Goal: Go to known website: Go to known website

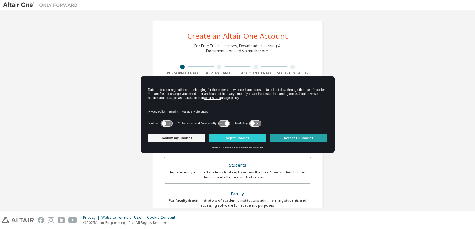
click at [308, 137] on button "Accept All Cookies" at bounding box center [298, 138] width 57 height 9
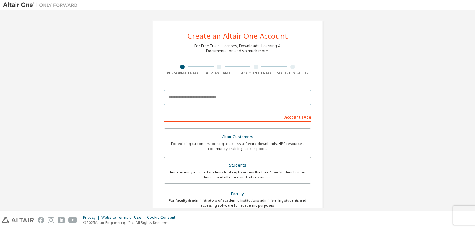
click at [238, 100] on input "email" at bounding box center [237, 97] width 147 height 15
type input "**********"
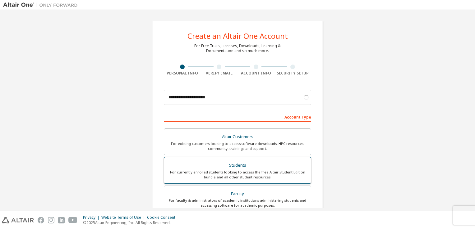
click at [242, 175] on div "For currently enrolled students looking to access the free Altair Student Editi…" at bounding box center [237, 175] width 139 height 10
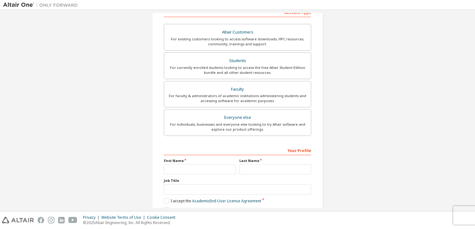
scroll to position [152, 0]
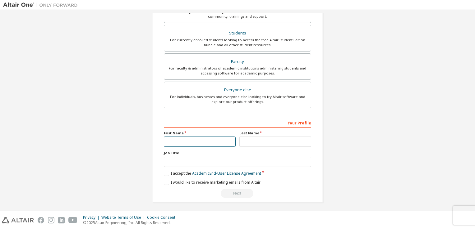
click at [207, 143] on input "text" at bounding box center [200, 142] width 72 height 10
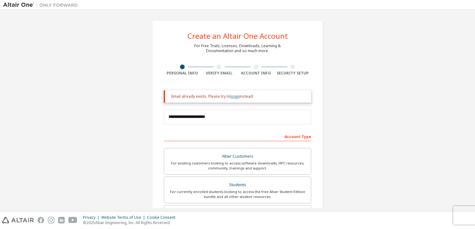
click at [233, 97] on link "login" at bounding box center [234, 96] width 9 height 5
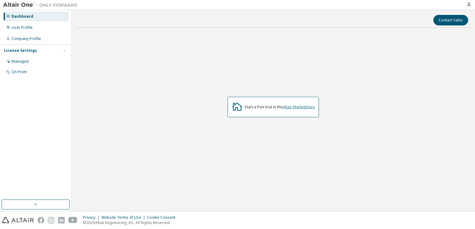
click at [307, 108] on link "Altair Marketplace" at bounding box center [298, 106] width 32 height 5
